Goal: Task Accomplishment & Management: Use online tool/utility

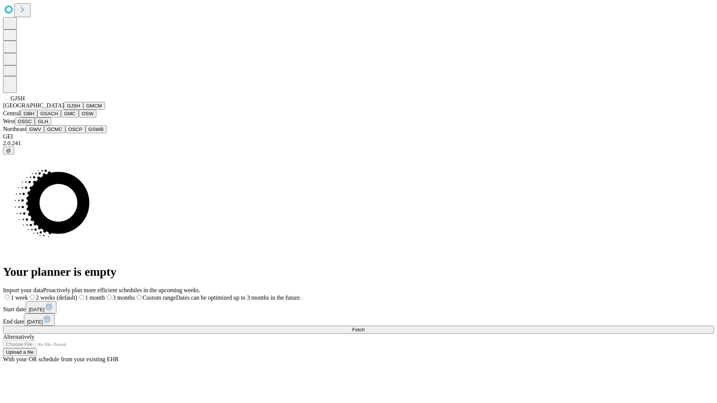
click at [64, 110] on button "GJSH" at bounding box center [73, 106] width 19 height 8
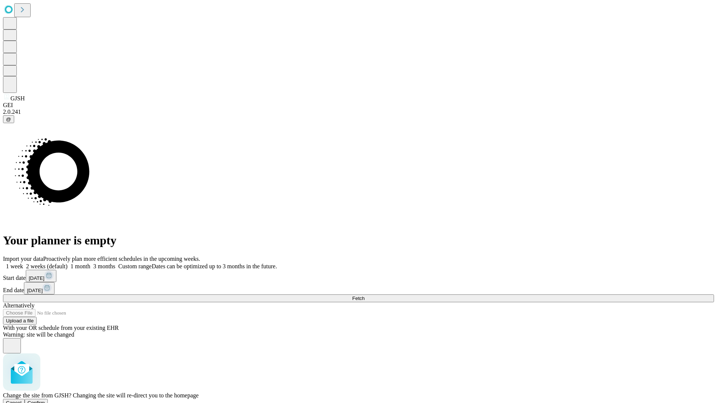
click at [45, 401] on span "Confirm" at bounding box center [37, 404] width 18 height 6
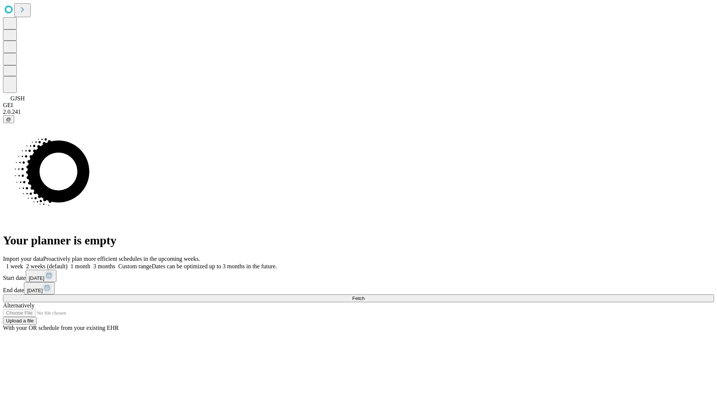
click at [68, 263] on label "2 weeks (default)" at bounding box center [45, 266] width 44 height 6
click at [365, 296] on span "Fetch" at bounding box center [358, 299] width 12 height 6
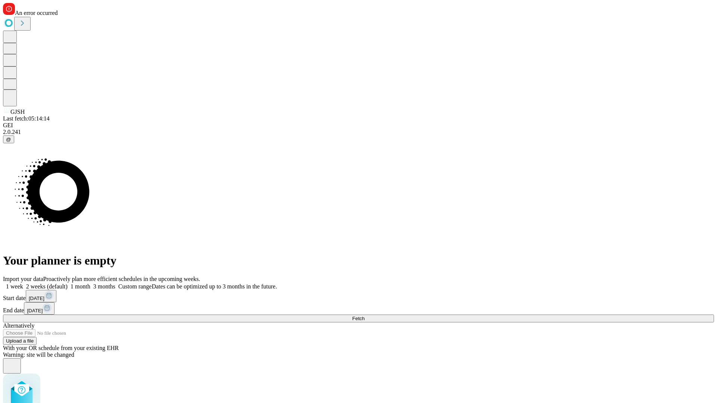
click at [68, 284] on label "2 weeks (default)" at bounding box center [45, 287] width 44 height 6
click at [365, 316] on span "Fetch" at bounding box center [358, 319] width 12 height 6
click at [68, 284] on label "2 weeks (default)" at bounding box center [45, 287] width 44 height 6
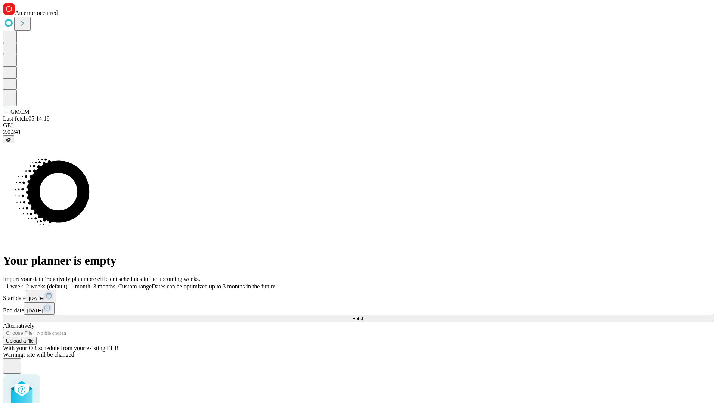
click at [365, 316] on span "Fetch" at bounding box center [358, 319] width 12 height 6
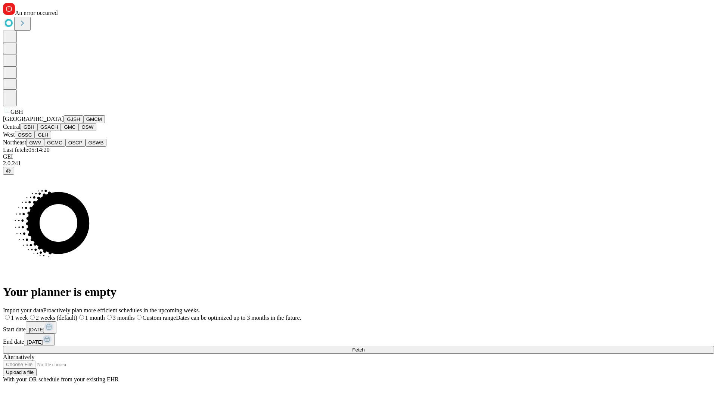
click at [58, 131] on button "GSACH" at bounding box center [49, 127] width 24 height 8
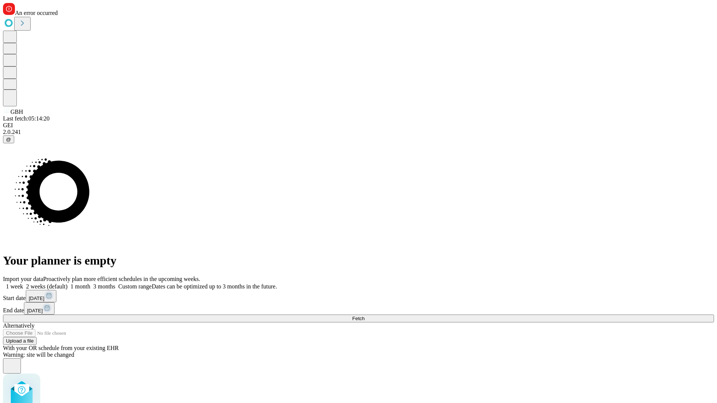
click at [68, 284] on label "2 weeks (default)" at bounding box center [45, 287] width 44 height 6
click at [365, 316] on span "Fetch" at bounding box center [358, 319] width 12 height 6
click at [68, 284] on label "2 weeks (default)" at bounding box center [45, 287] width 44 height 6
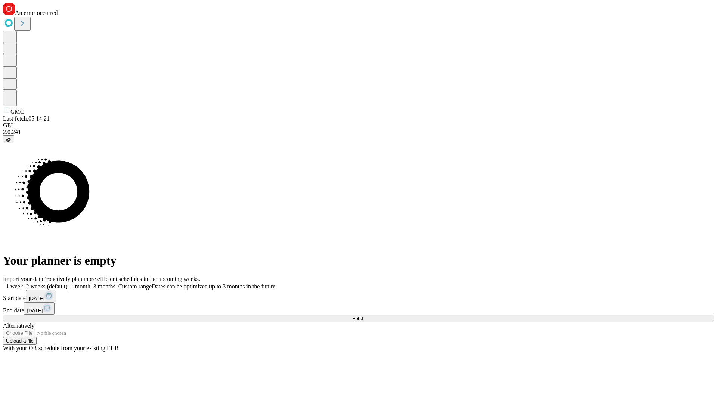
click at [365, 316] on span "Fetch" at bounding box center [358, 319] width 12 height 6
click at [68, 284] on label "2 weeks (default)" at bounding box center [45, 287] width 44 height 6
click at [365, 316] on span "Fetch" at bounding box center [358, 319] width 12 height 6
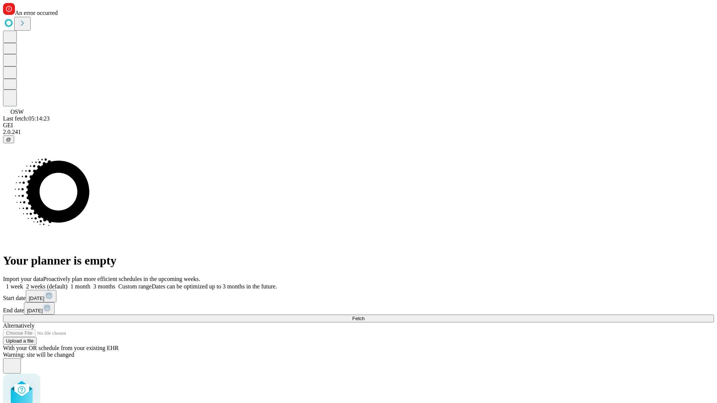
click at [68, 284] on label "2 weeks (default)" at bounding box center [45, 287] width 44 height 6
click at [365, 316] on span "Fetch" at bounding box center [358, 319] width 12 height 6
click at [68, 284] on label "2 weeks (default)" at bounding box center [45, 287] width 44 height 6
click at [365, 316] on span "Fetch" at bounding box center [358, 319] width 12 height 6
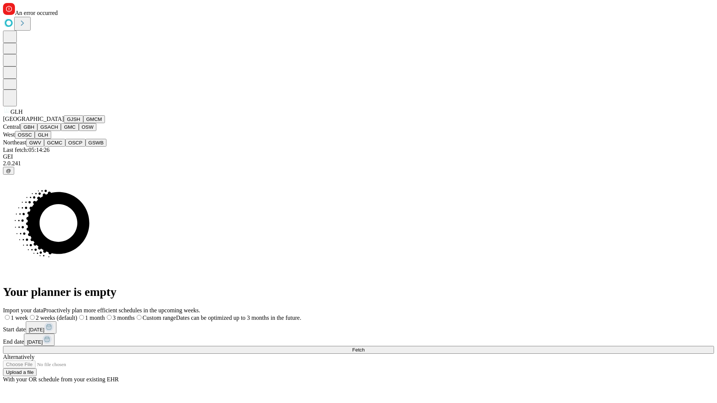
click at [44, 147] on button "GWV" at bounding box center [35, 143] width 18 height 8
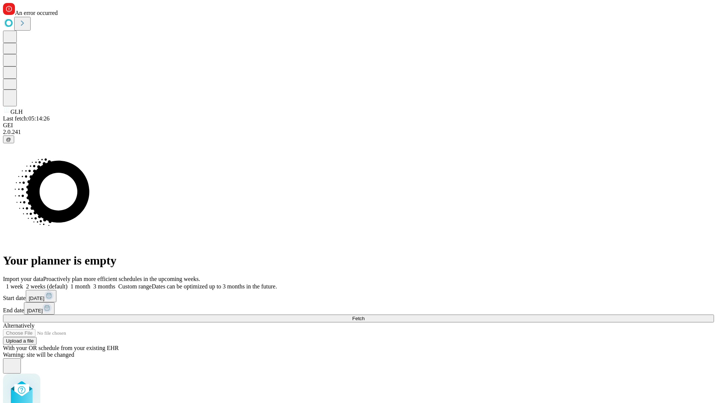
click at [68, 284] on label "2 weeks (default)" at bounding box center [45, 287] width 44 height 6
click at [365, 316] on span "Fetch" at bounding box center [358, 319] width 12 height 6
click at [68, 284] on label "2 weeks (default)" at bounding box center [45, 287] width 44 height 6
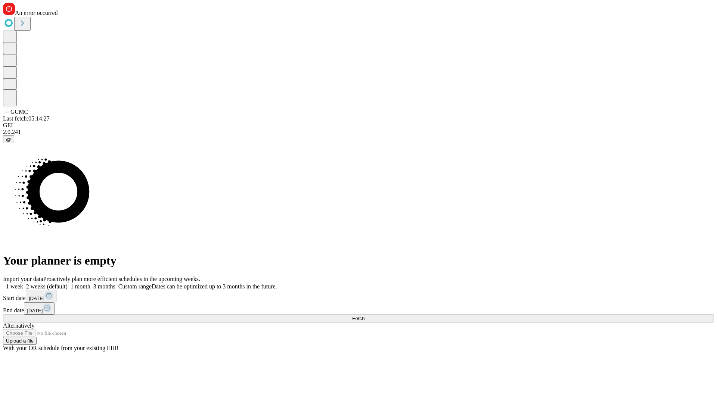
click at [365, 316] on span "Fetch" at bounding box center [358, 319] width 12 height 6
click at [68, 284] on label "2 weeks (default)" at bounding box center [45, 287] width 44 height 6
click at [365, 316] on span "Fetch" at bounding box center [358, 319] width 12 height 6
